Goal: Task Accomplishment & Management: Complete application form

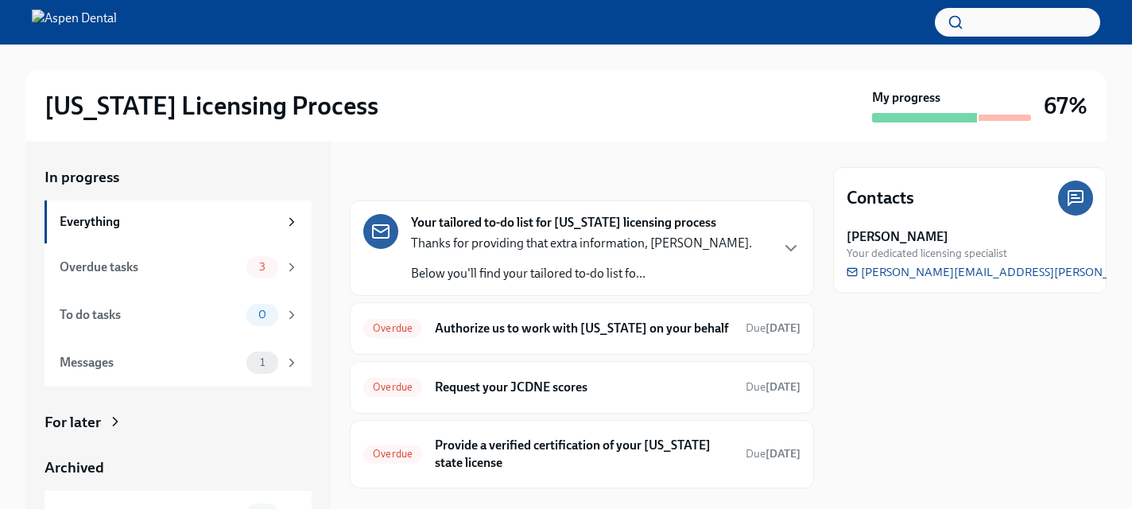
scroll to position [29, 0]
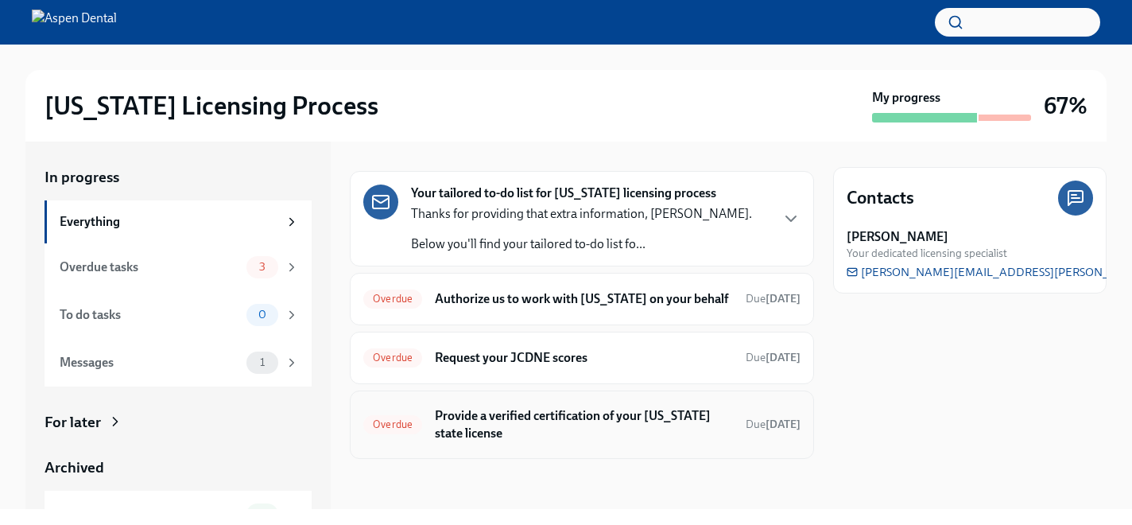
click at [611, 428] on h6 "Provide a verified certification of your [US_STATE] state license" at bounding box center [584, 424] width 298 height 35
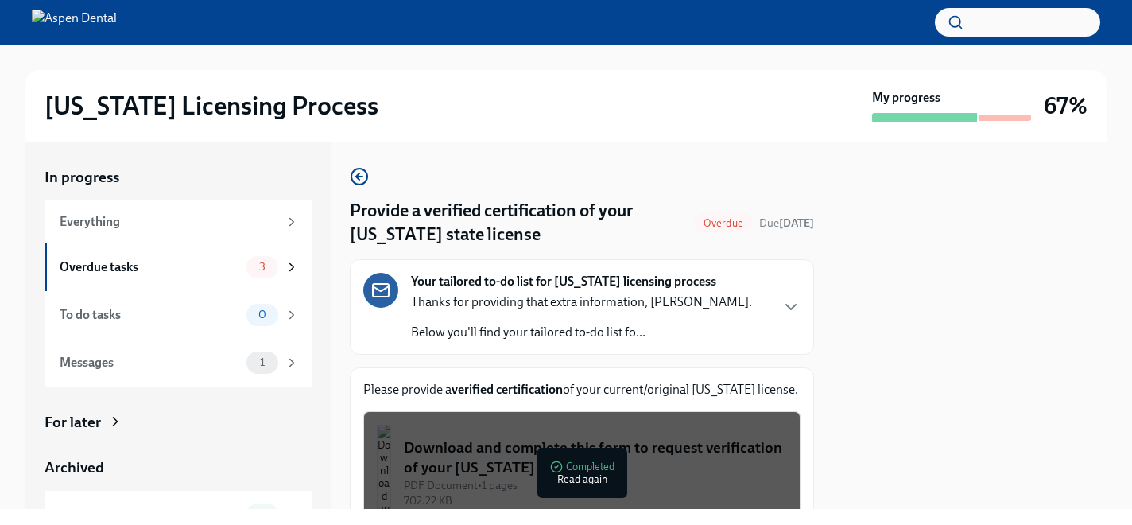
click at [769, 291] on div "Your tailored to-do list for [US_STATE] licensing process Thanks for providing …" at bounding box center [581, 307] width 437 height 68
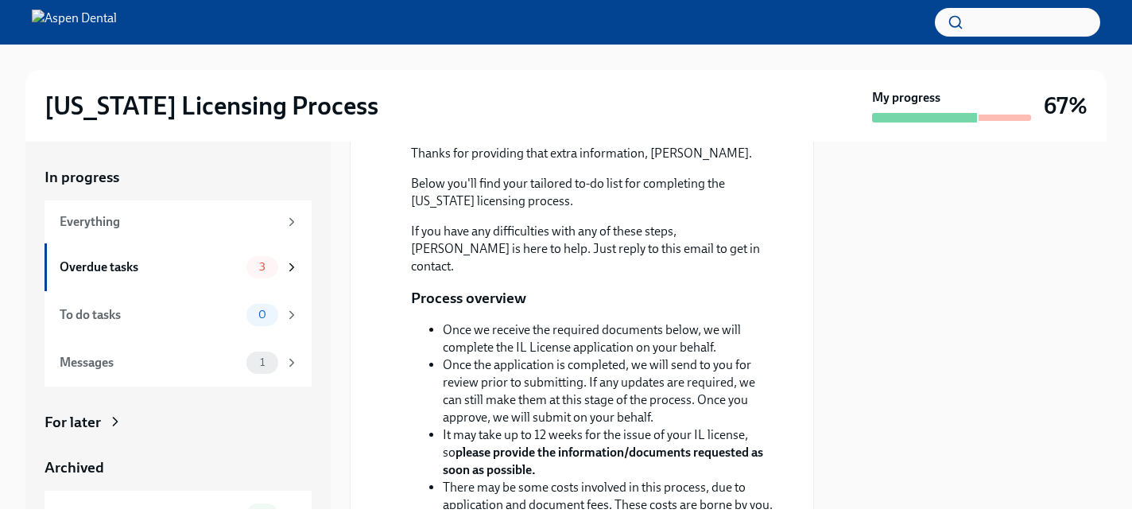
scroll to position [359, 0]
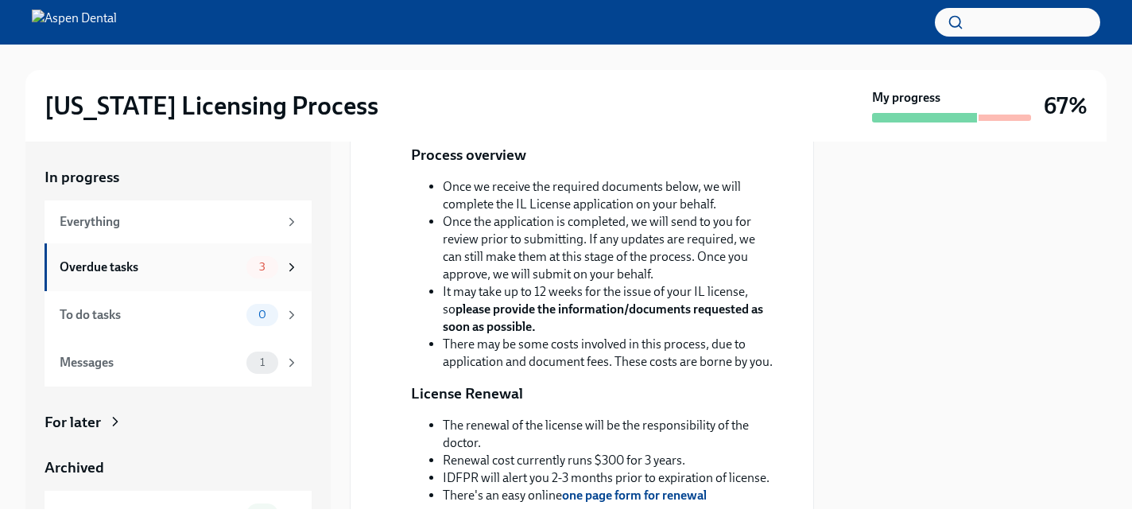
click at [161, 267] on div "Overdue tasks" at bounding box center [150, 266] width 180 height 17
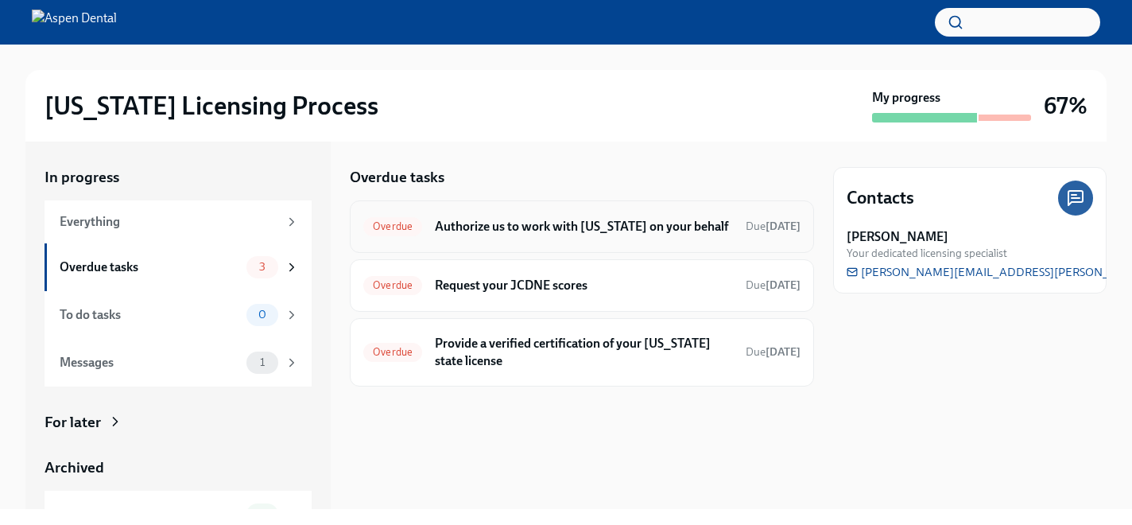
click at [522, 229] on h6 "Authorize us to work with [US_STATE] on your behalf" at bounding box center [584, 226] width 298 height 17
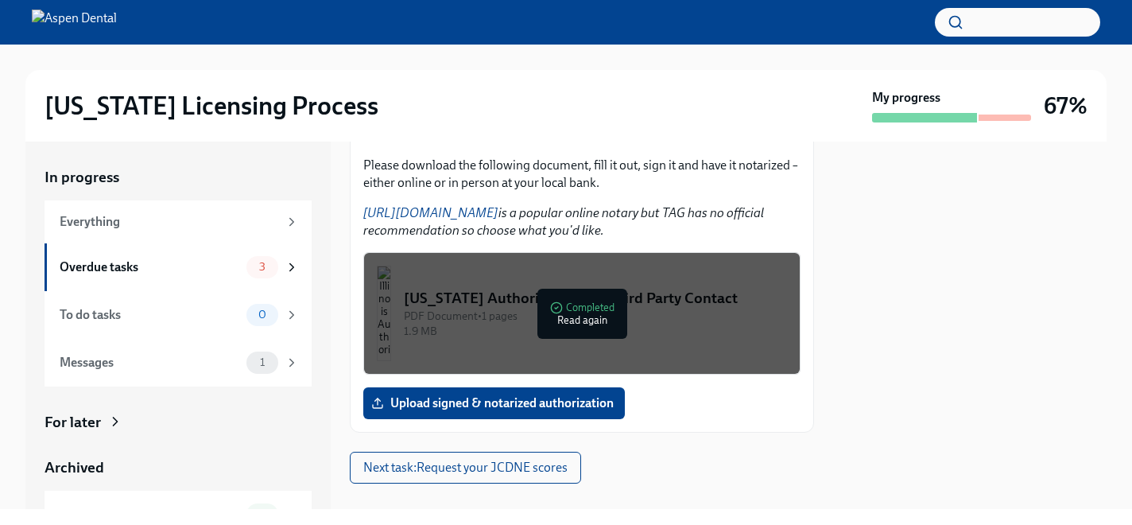
scroll to position [283, 0]
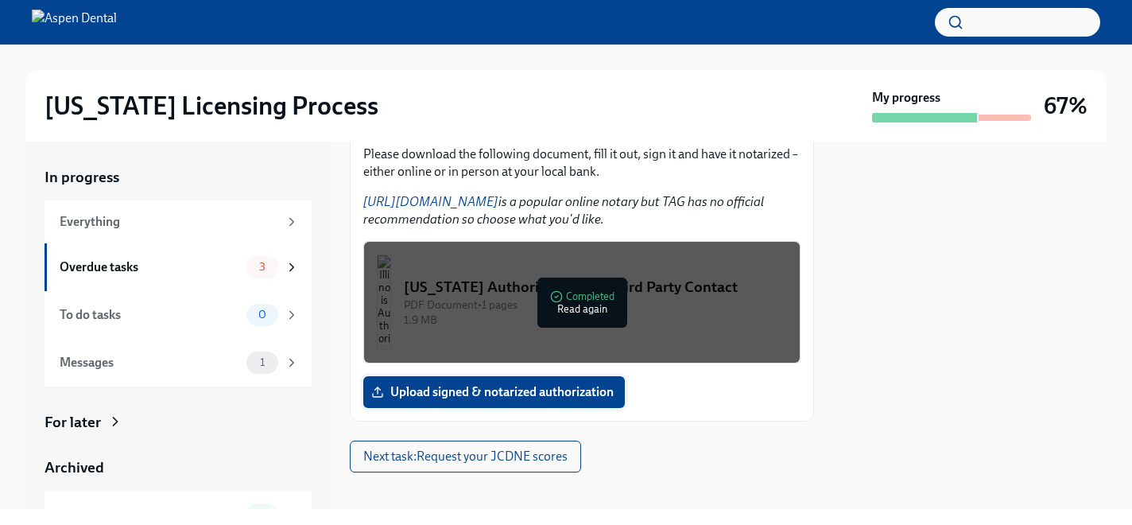
click at [491, 394] on span "Upload signed & notarized authorization" at bounding box center [493, 392] width 239 height 16
click at [0, 0] on input "Upload signed & notarized authorization" at bounding box center [0, 0] width 0 height 0
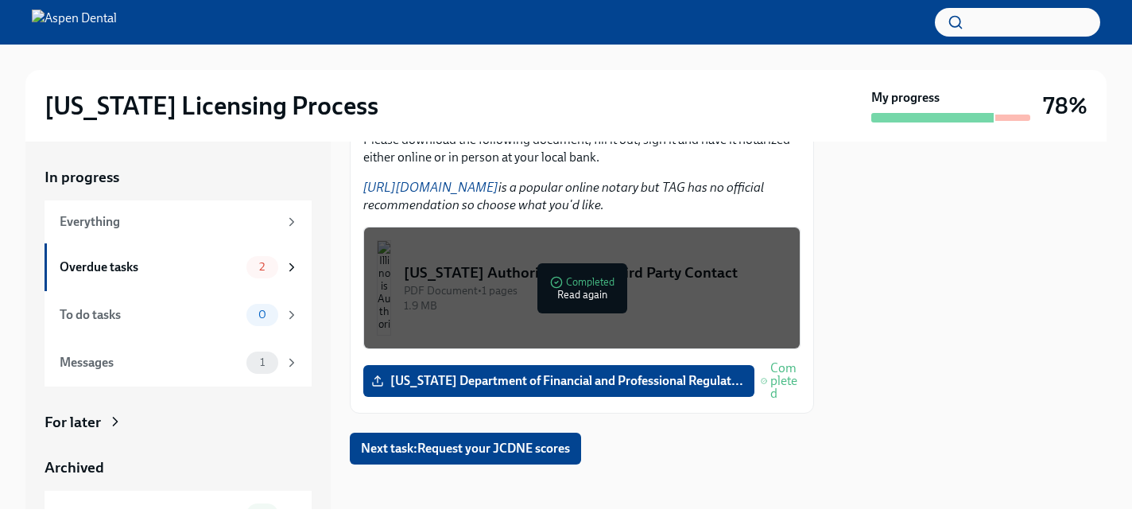
scroll to position [125, 0]
